Goal: Information Seeking & Learning: Learn about a topic

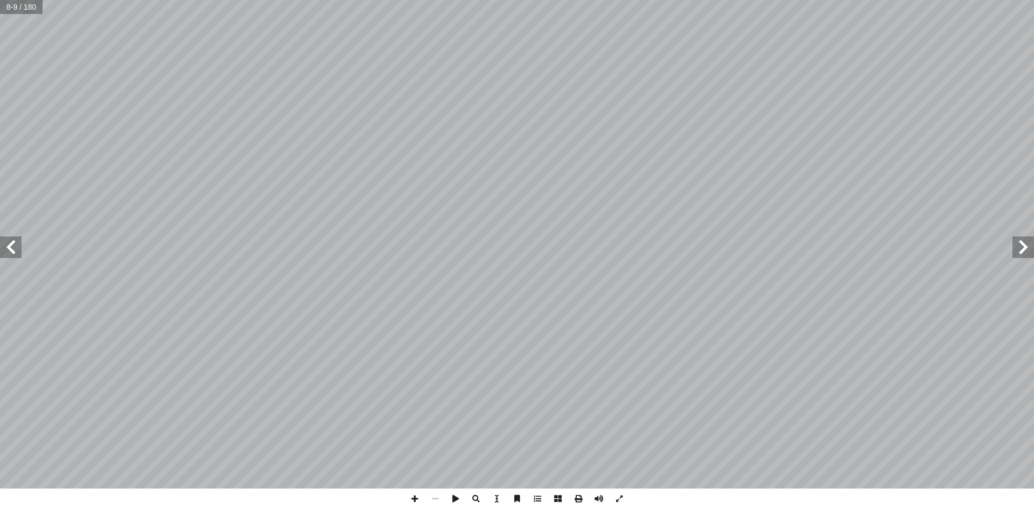
click at [12, 242] on span at bounding box center [11, 247] width 22 height 22
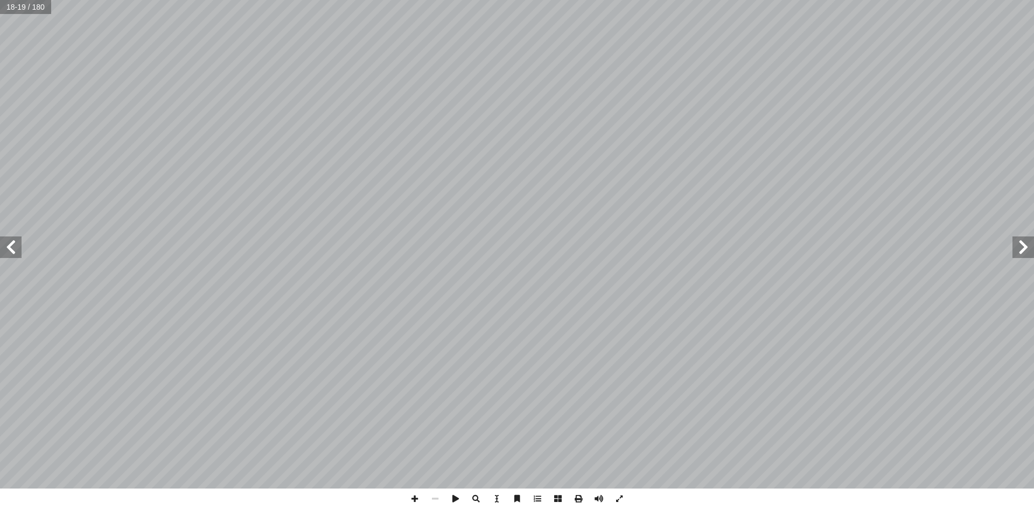
click at [12, 242] on span at bounding box center [11, 247] width 22 height 22
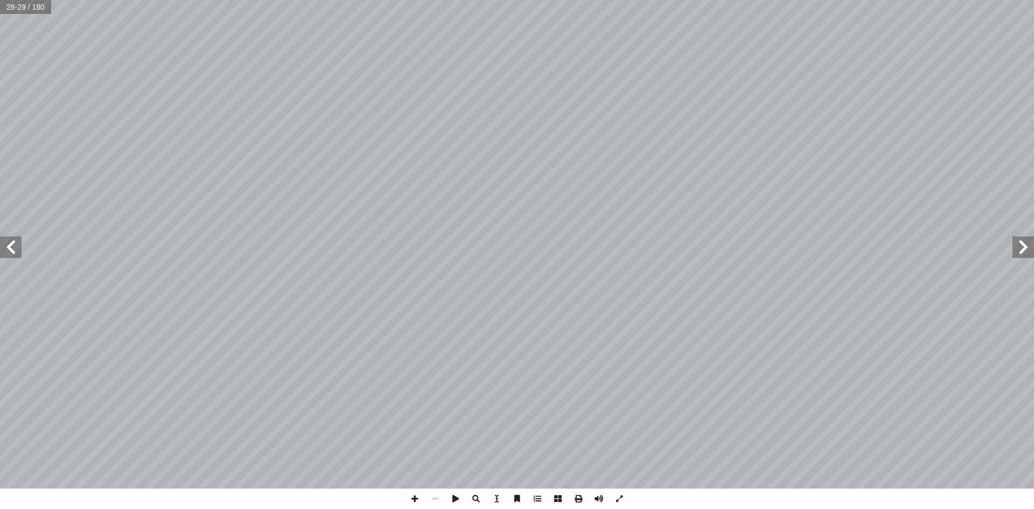
click at [12, 242] on span at bounding box center [11, 247] width 22 height 22
click at [1016, 250] on span at bounding box center [1024, 247] width 22 height 22
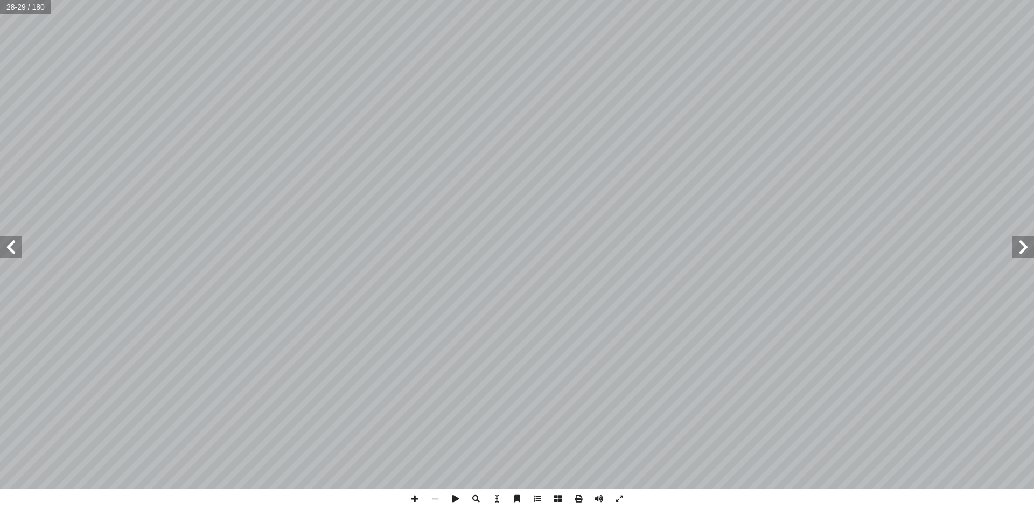
click at [1016, 250] on span at bounding box center [1024, 247] width 22 height 22
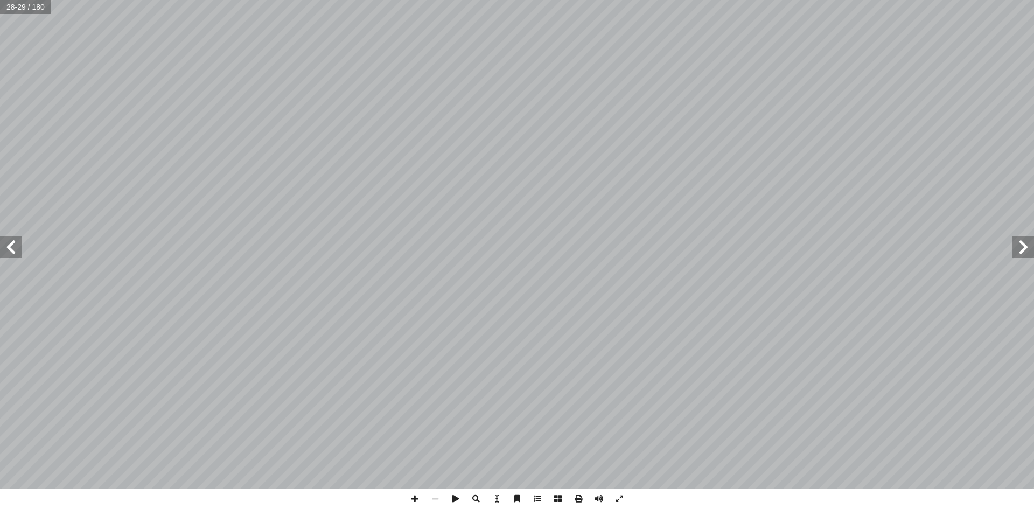
click at [1016, 250] on span at bounding box center [1024, 247] width 22 height 22
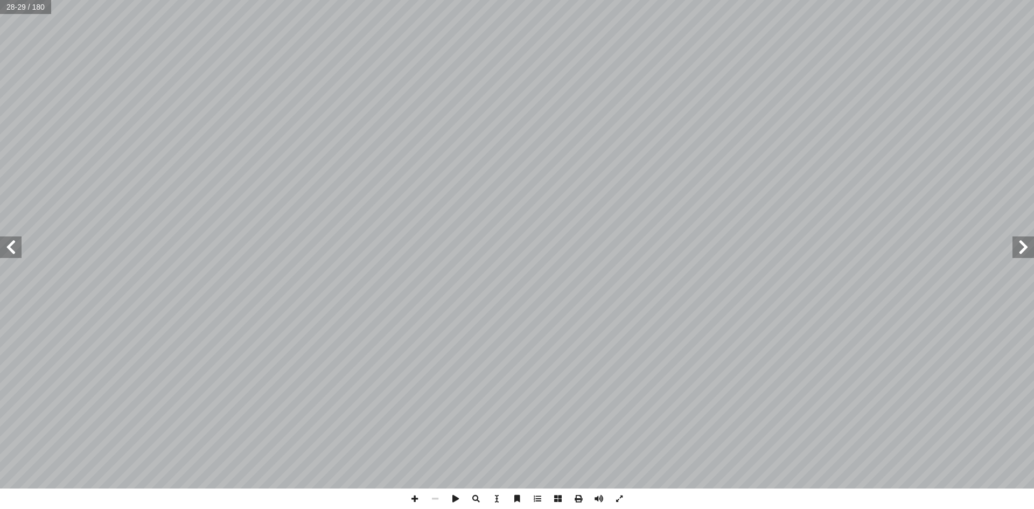
click at [1016, 250] on span at bounding box center [1024, 247] width 22 height 22
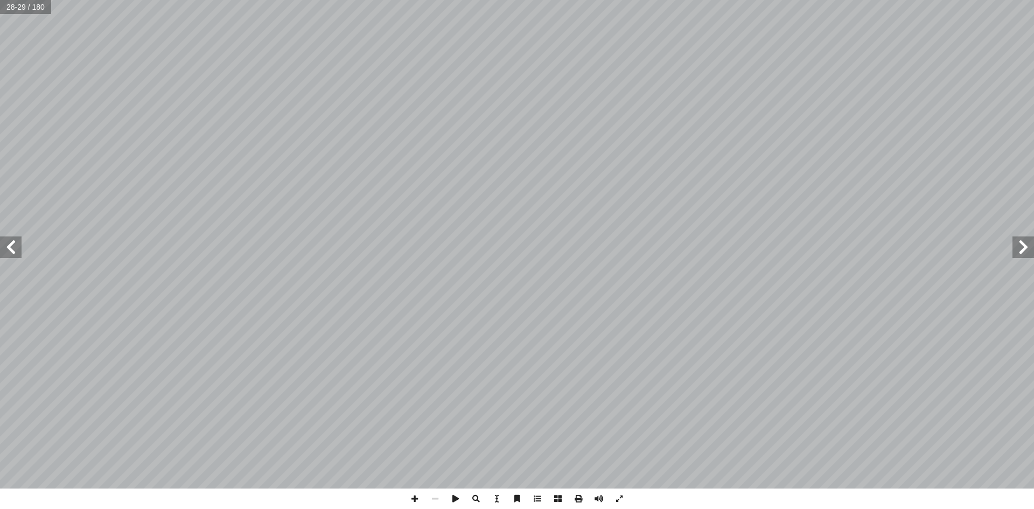
click at [1016, 250] on span at bounding box center [1024, 247] width 22 height 22
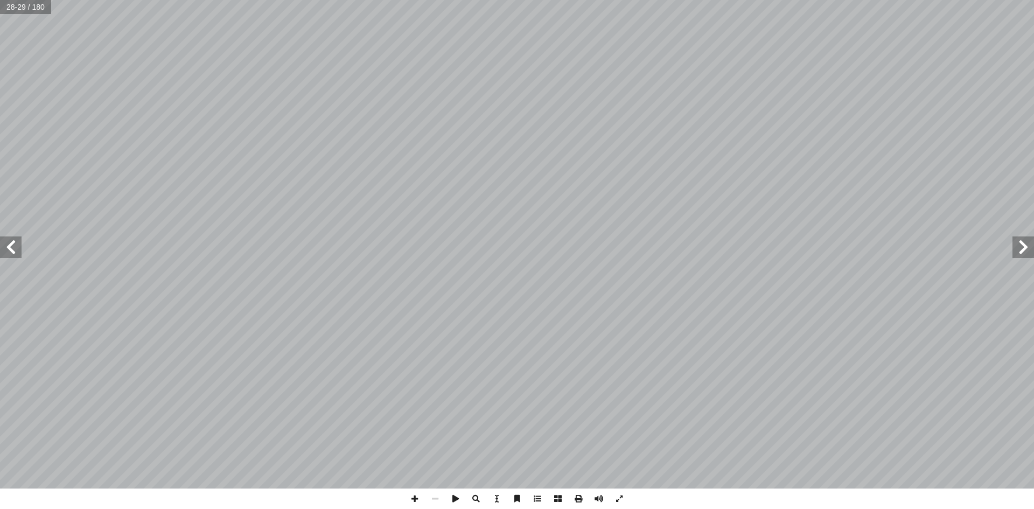
click at [1016, 250] on span at bounding box center [1024, 247] width 22 height 22
click at [16, 248] on span at bounding box center [11, 247] width 22 height 22
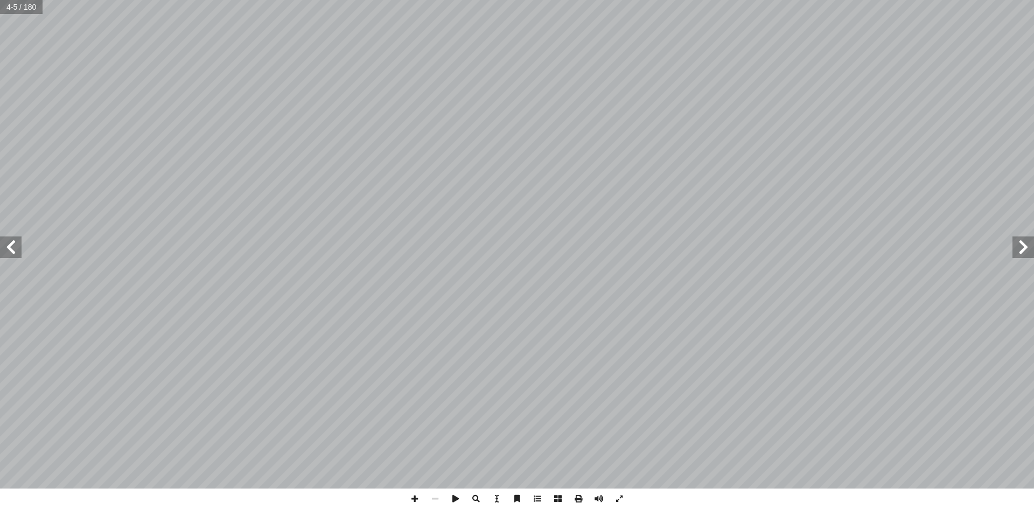
click at [17, 248] on span at bounding box center [11, 247] width 22 height 22
drag, startPoint x: 4, startPoint y: 257, endPoint x: 7, endPoint y: 247, distance: 11.1
click at [7, 247] on span at bounding box center [11, 247] width 22 height 22
click at [15, 252] on span at bounding box center [11, 247] width 22 height 22
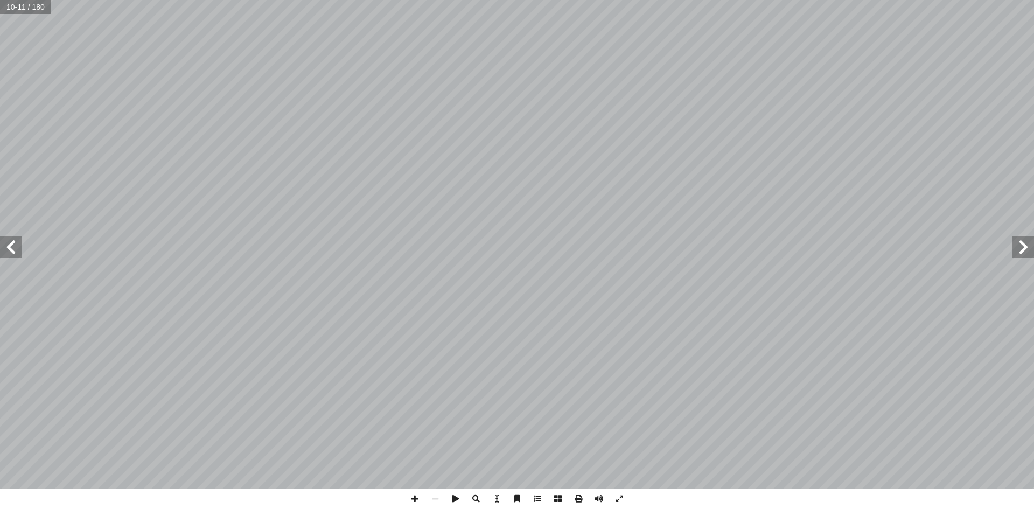
click at [1023, 248] on span at bounding box center [1024, 247] width 22 height 22
drag, startPoint x: 13, startPoint y: 249, endPoint x: 10, endPoint y: 243, distance: 6.5
click at [10, 243] on span at bounding box center [11, 247] width 22 height 22
click at [13, 249] on span at bounding box center [11, 247] width 22 height 22
click at [15, 253] on span at bounding box center [11, 247] width 22 height 22
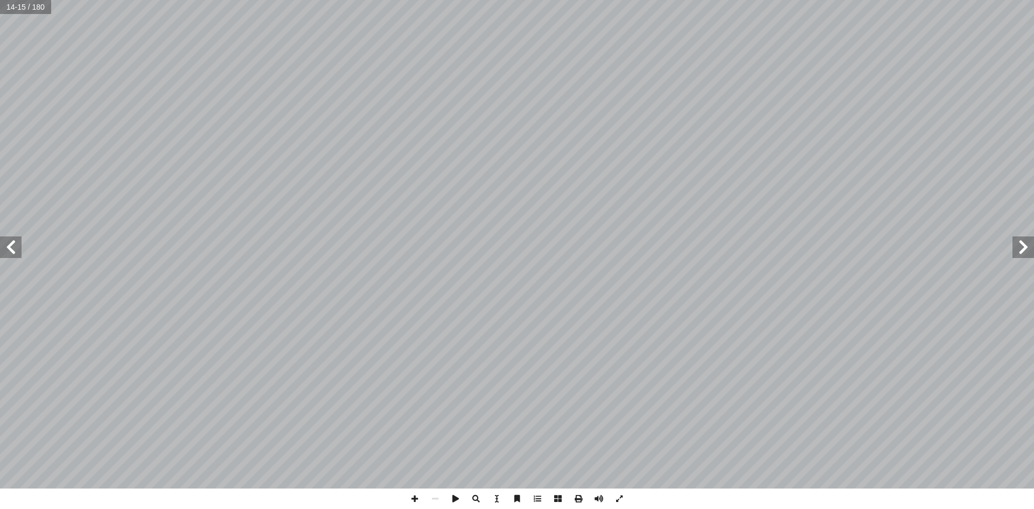
click at [16, 250] on span at bounding box center [11, 247] width 22 height 22
click at [10, 245] on span at bounding box center [11, 247] width 22 height 22
click at [10, 247] on span at bounding box center [11, 247] width 22 height 22
click at [8, 251] on span at bounding box center [11, 247] width 22 height 22
click at [17, 255] on span at bounding box center [11, 247] width 22 height 22
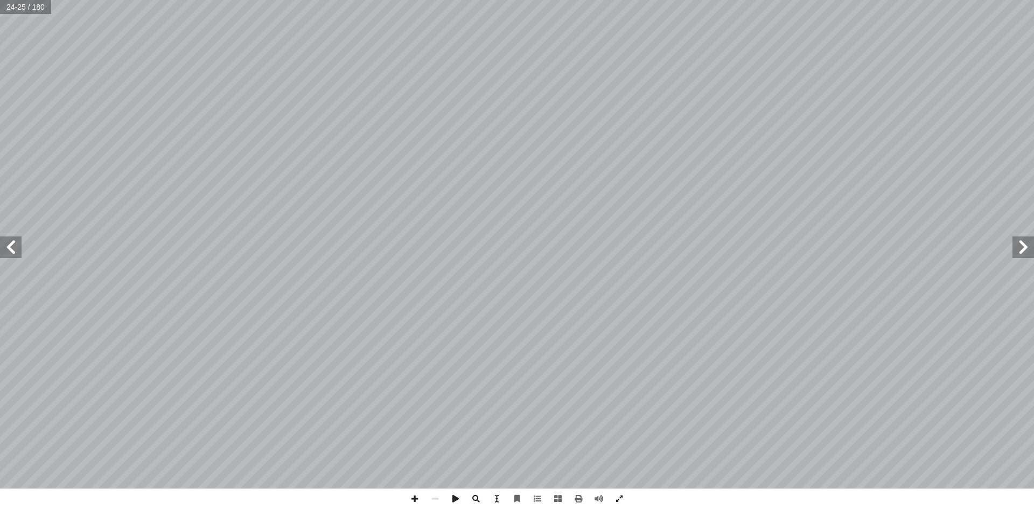
click at [5, 246] on span at bounding box center [11, 247] width 22 height 22
click at [16, 254] on span at bounding box center [11, 247] width 22 height 22
click at [11, 250] on span at bounding box center [11, 247] width 22 height 22
click at [6, 246] on span at bounding box center [11, 247] width 22 height 22
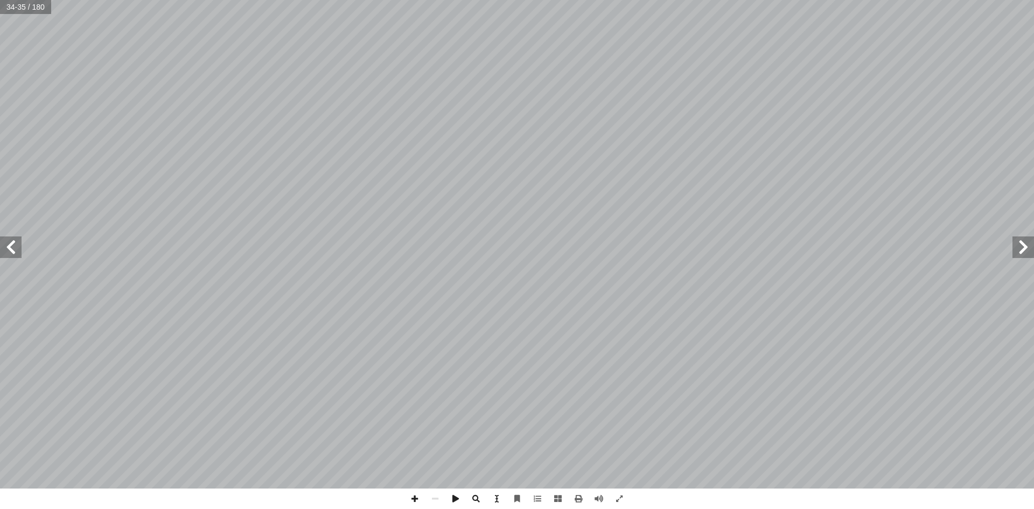
click at [6, 246] on span at bounding box center [11, 247] width 22 height 22
click at [1029, 244] on span at bounding box center [1024, 247] width 22 height 22
click at [1025, 247] on span at bounding box center [1024, 247] width 22 height 22
click at [1024, 247] on span at bounding box center [1024, 247] width 22 height 22
